Goal: Information Seeking & Learning: Learn about a topic

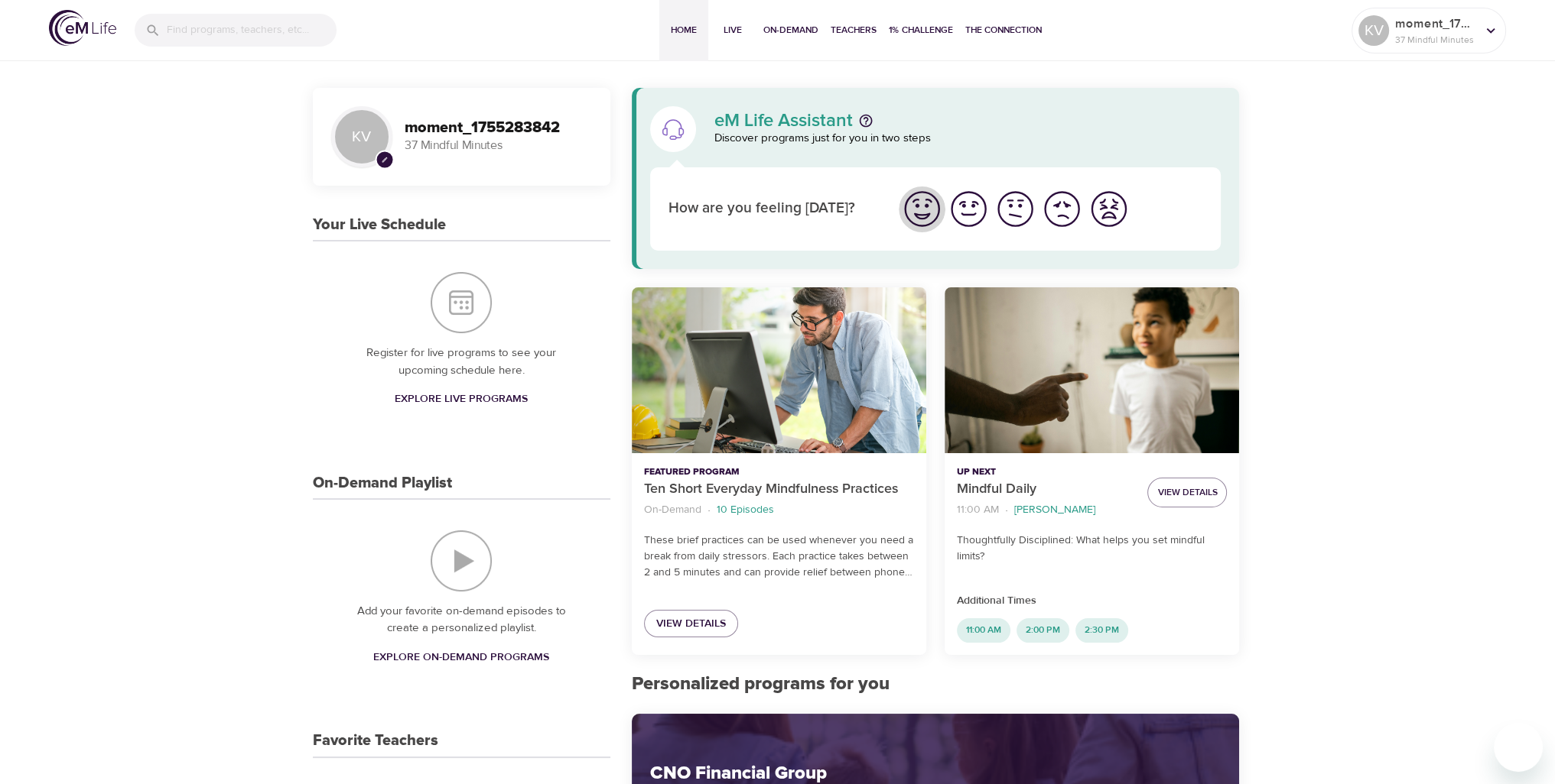
click at [933, 217] on img "I'm feeling great" at bounding box center [922, 209] width 42 height 42
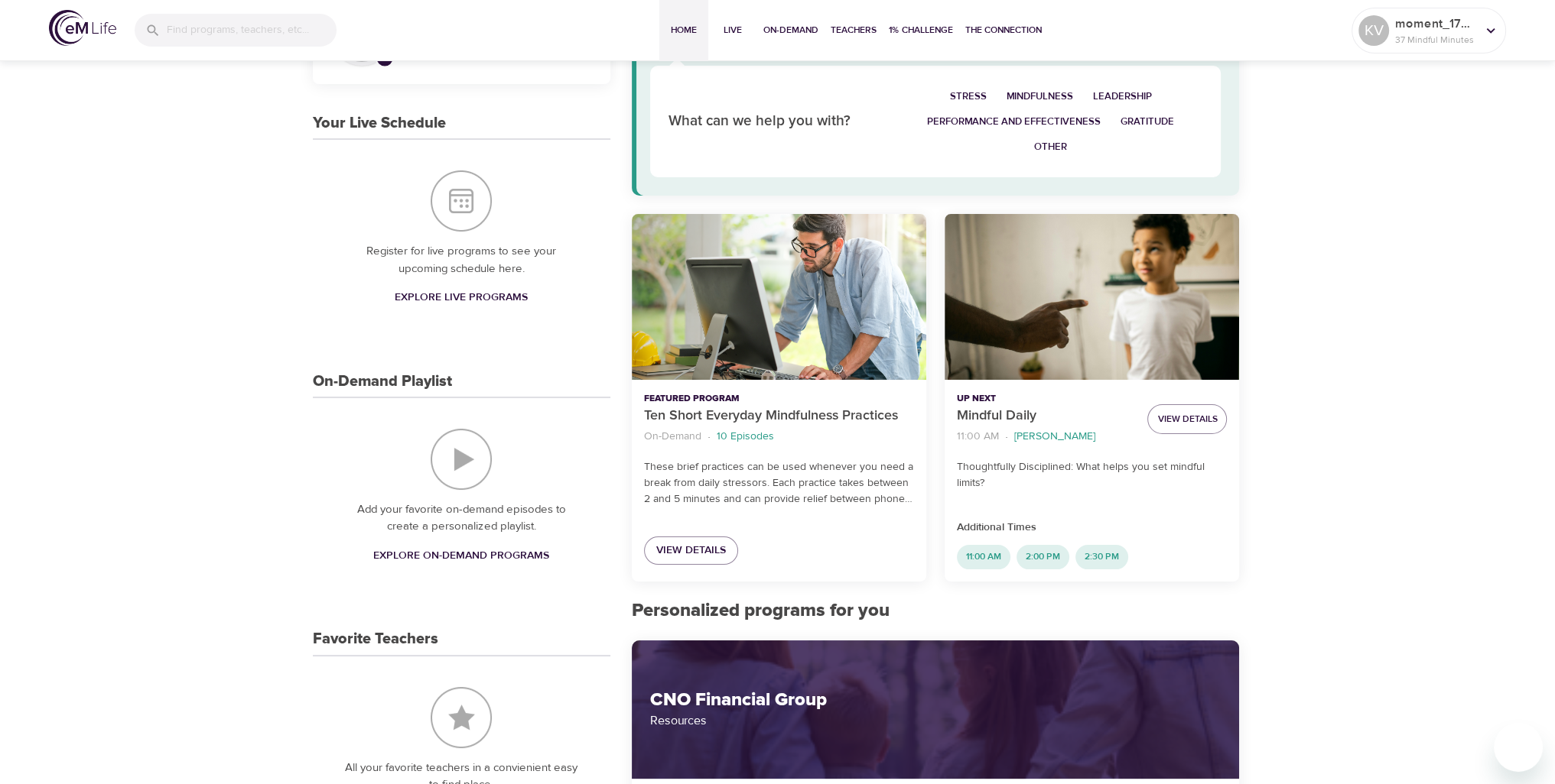
scroll to position [230, 0]
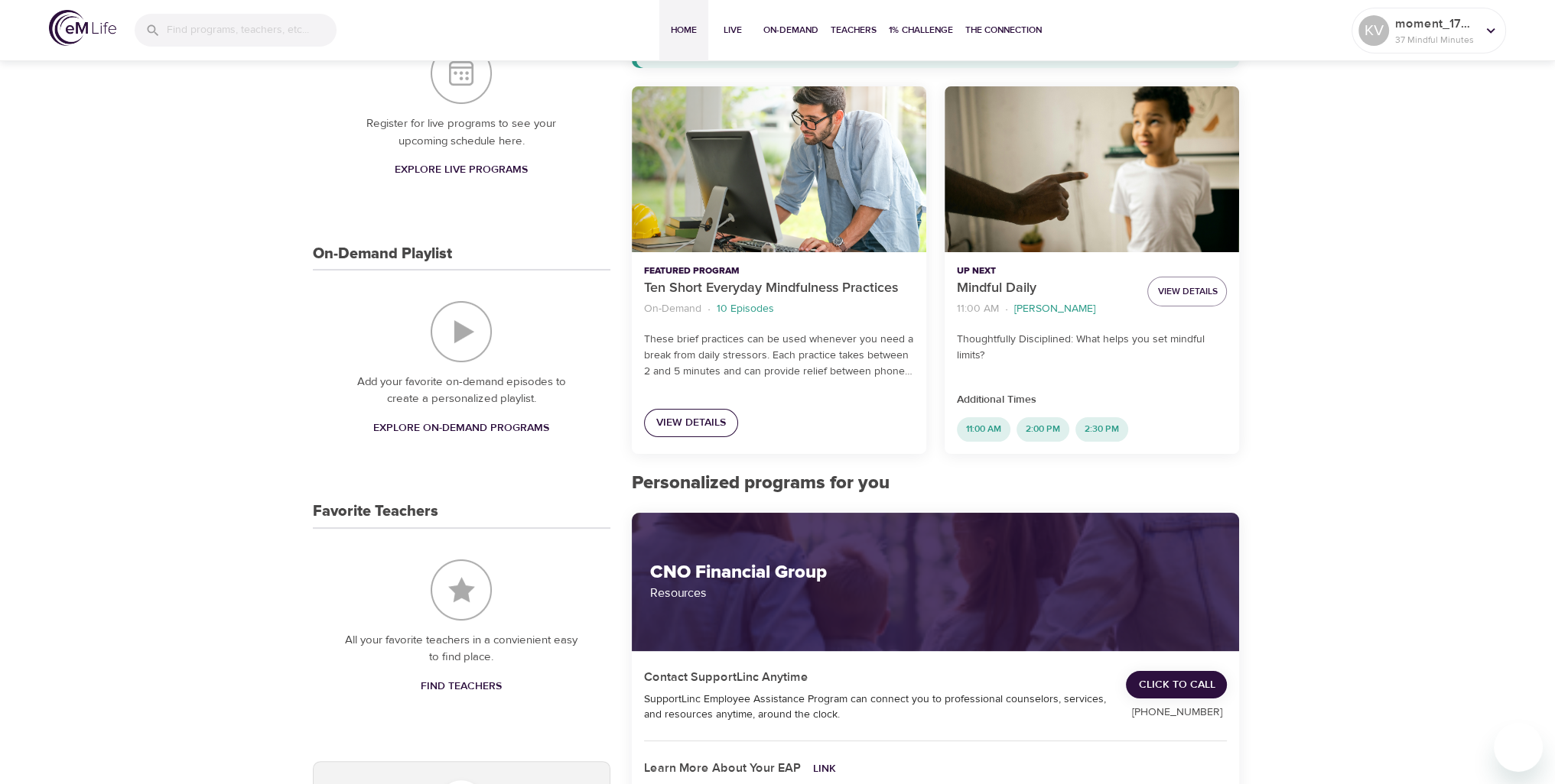
click at [699, 428] on span "View Details" at bounding box center [691, 423] width 70 height 19
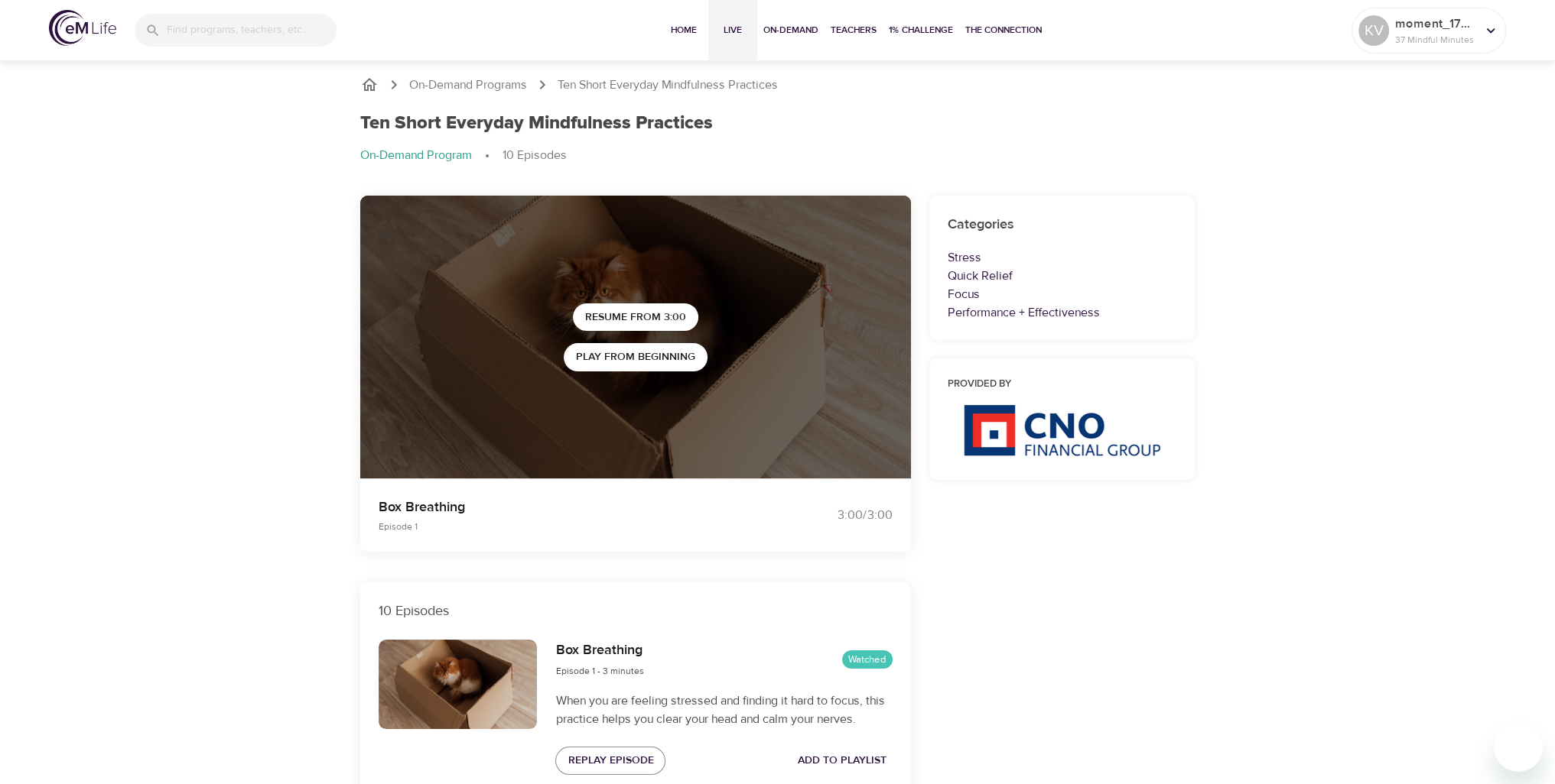
click at [755, 14] on button "Live" at bounding box center [733, 30] width 49 height 61
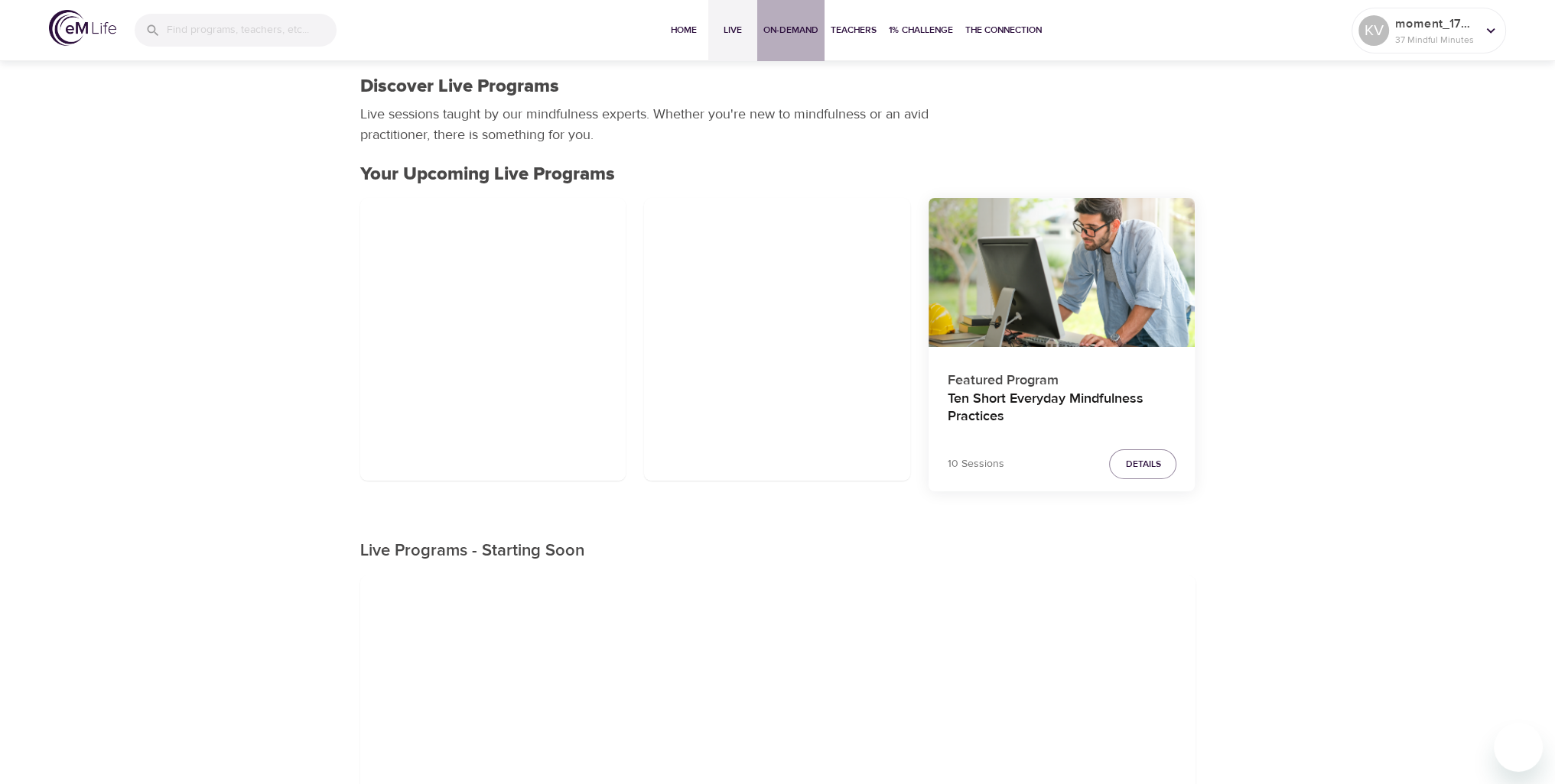
click at [773, 19] on button "On-Demand" at bounding box center [791, 30] width 68 height 61
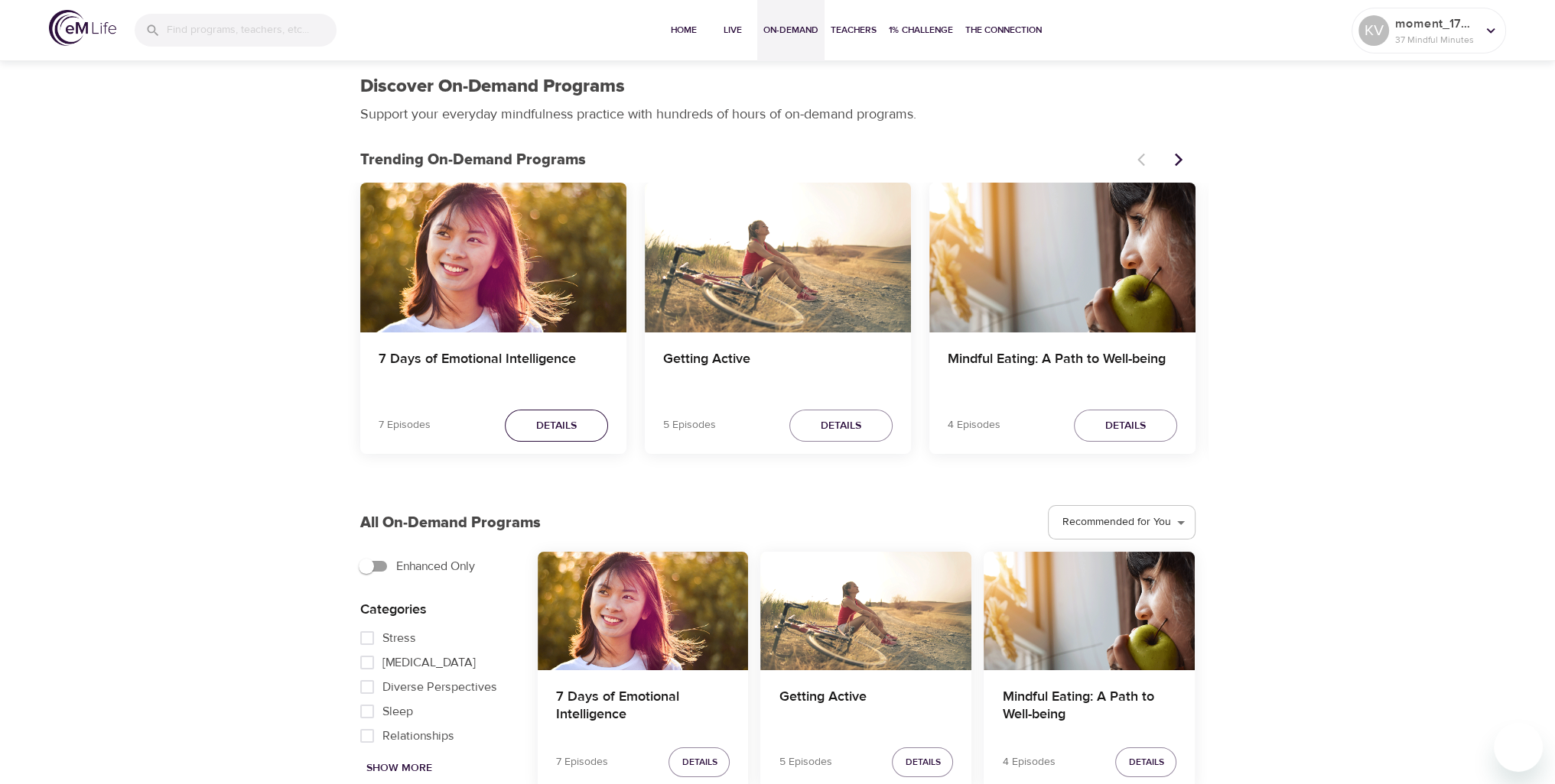
click at [581, 427] on button "Details" at bounding box center [556, 426] width 104 height 33
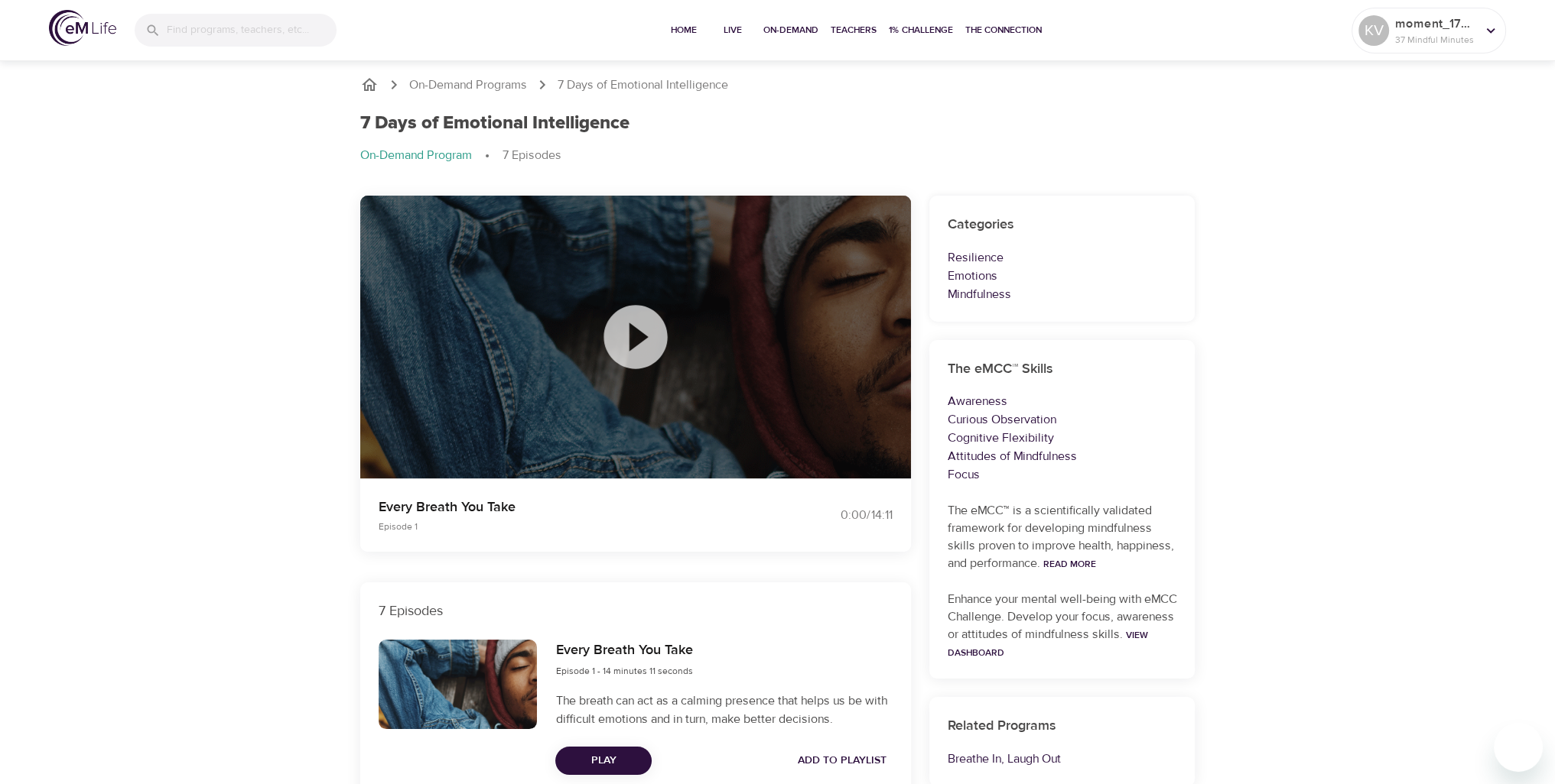
click at [635, 353] on icon at bounding box center [635, 337] width 64 height 64
